Goal: Check status: Check status

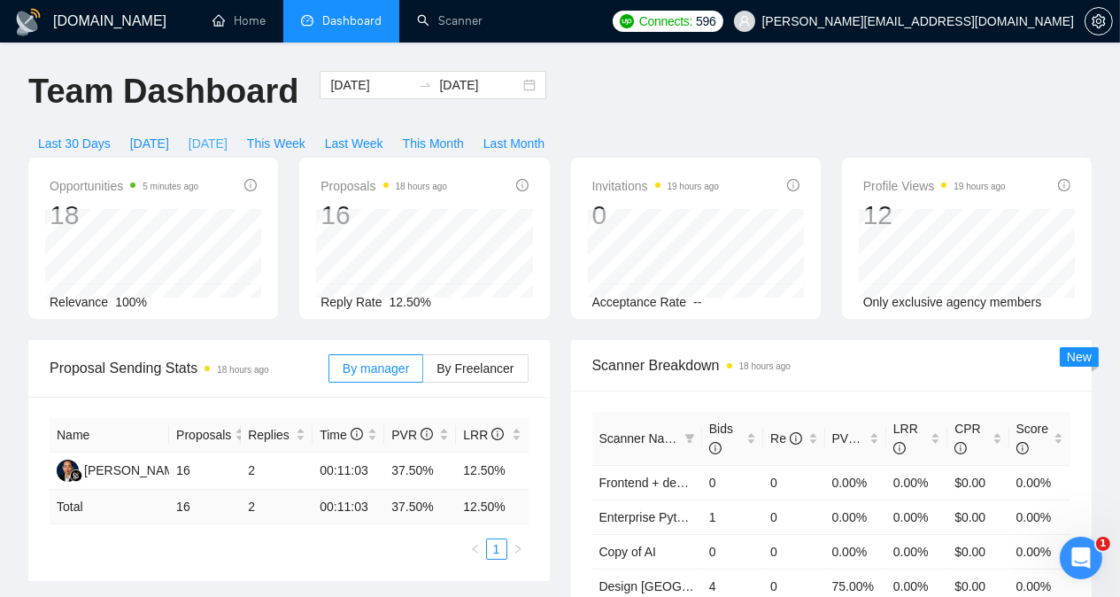
click at [228, 134] on span "[DATE]" at bounding box center [208, 143] width 39 height 19
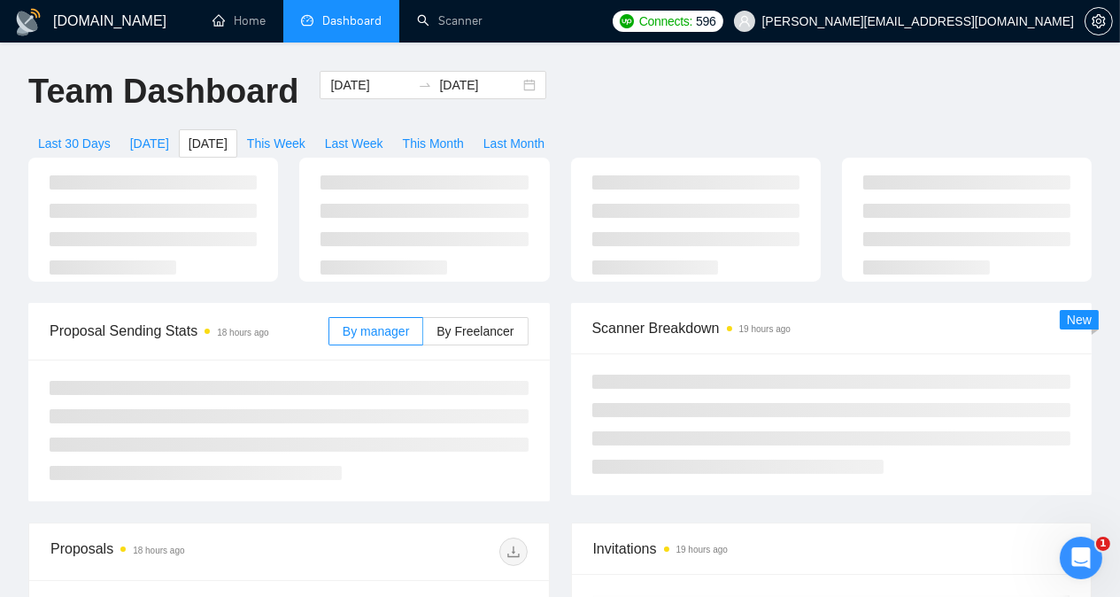
type input "[DATE]"
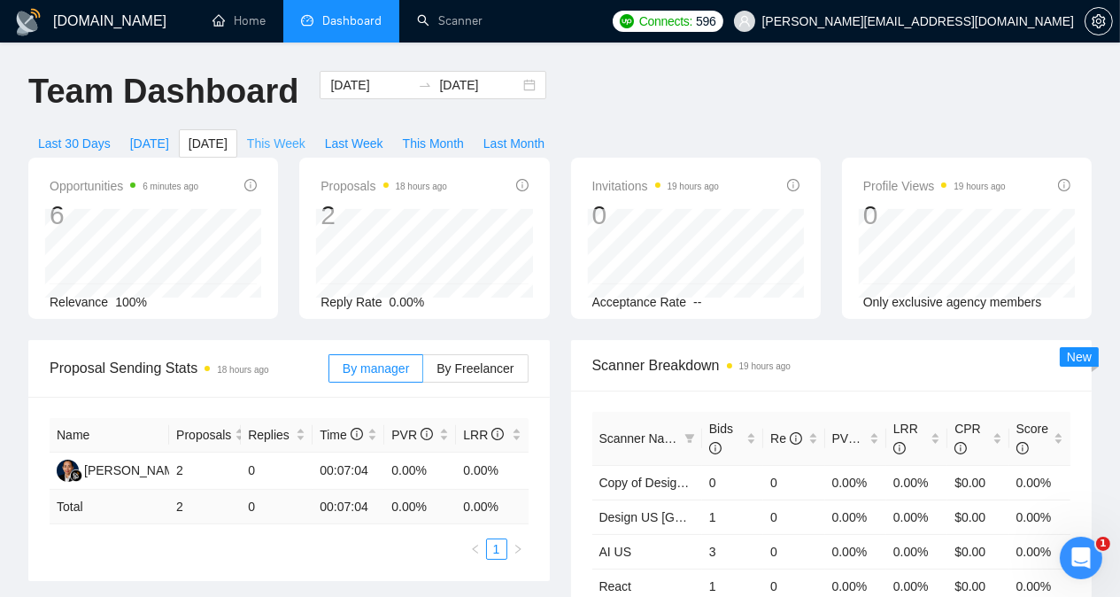
click at [305, 134] on span "This Week" at bounding box center [276, 143] width 58 height 19
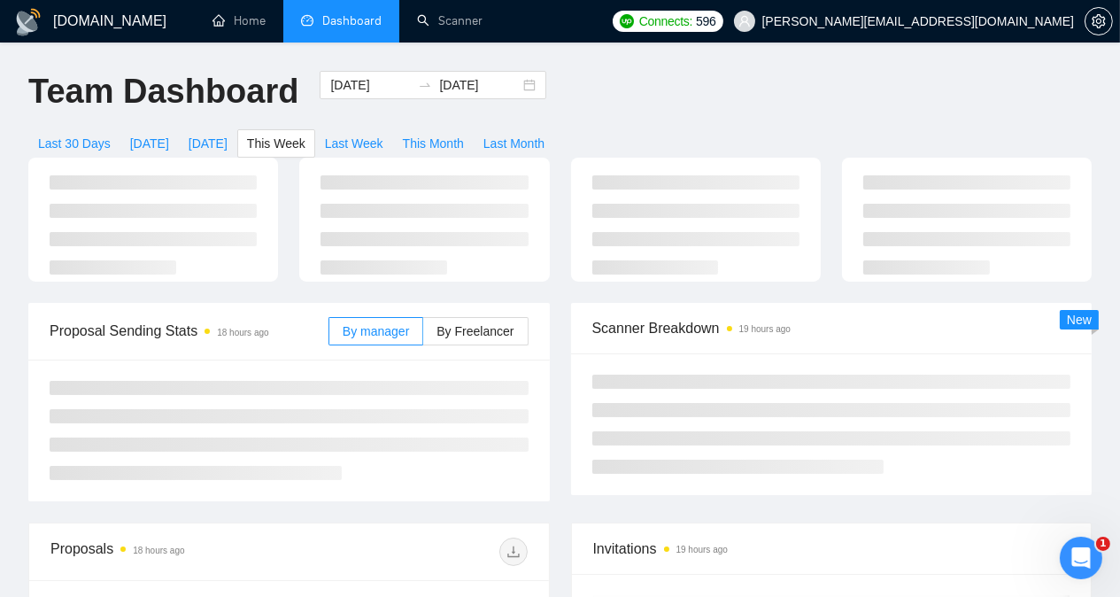
type input "[DATE]"
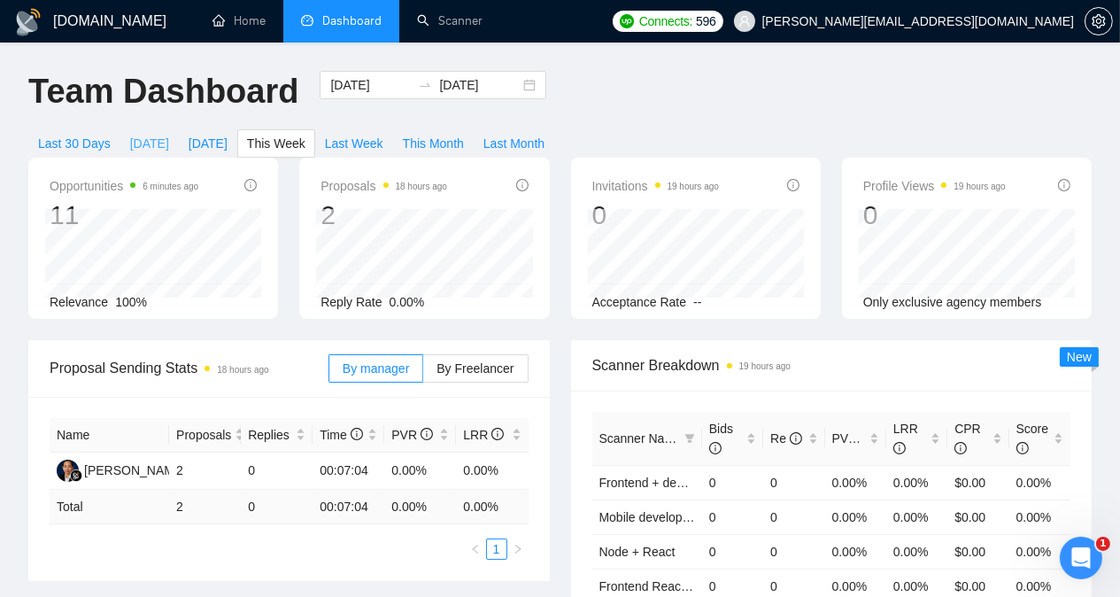
click at [169, 134] on span "[DATE]" at bounding box center [149, 143] width 39 height 19
type input "[DATE]"
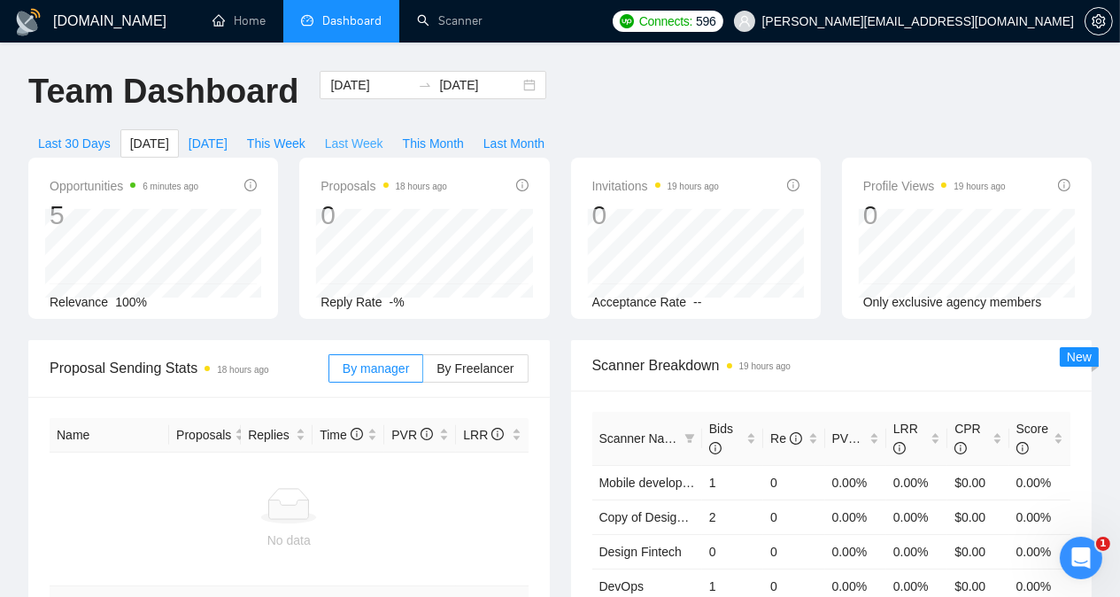
click at [383, 134] on span "Last Week" at bounding box center [354, 143] width 58 height 19
type input "[DATE]"
